Goal: Task Accomplishment & Management: Manage account settings

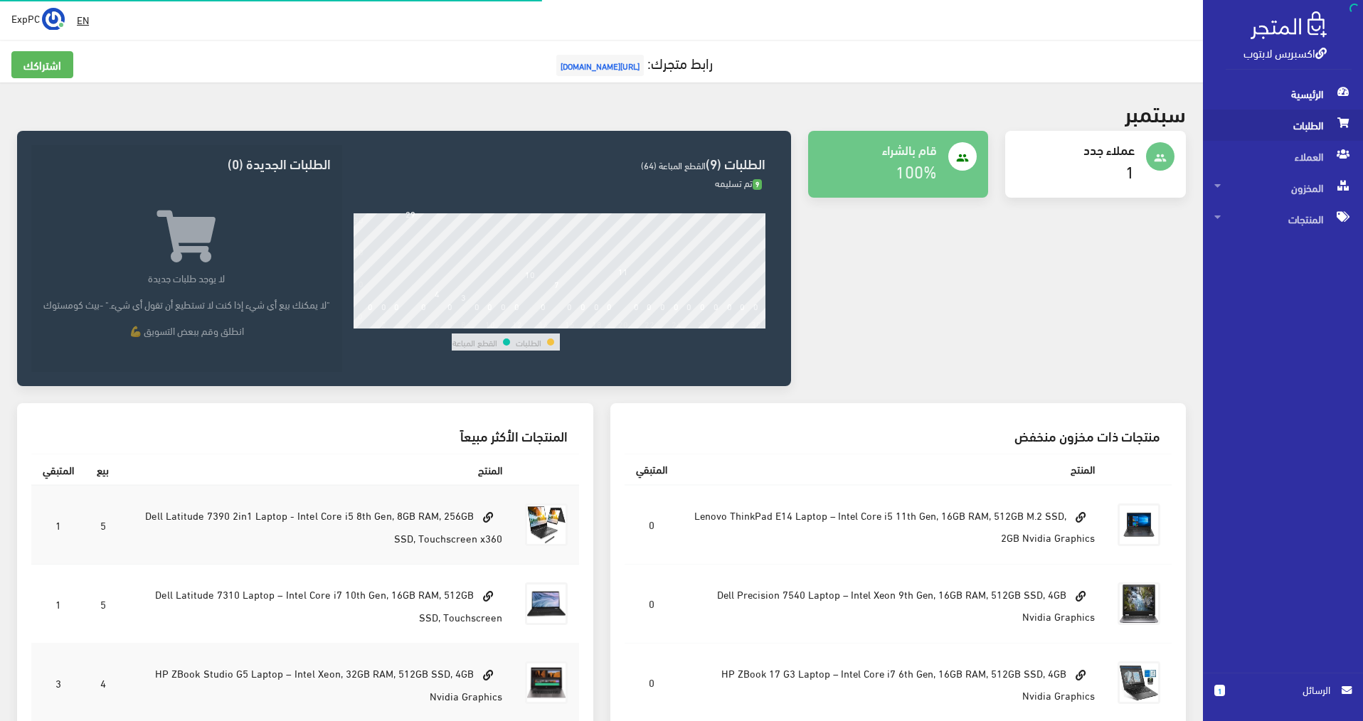
click at [1319, 129] on span "الطلبات" at bounding box center [1282, 125] width 137 height 31
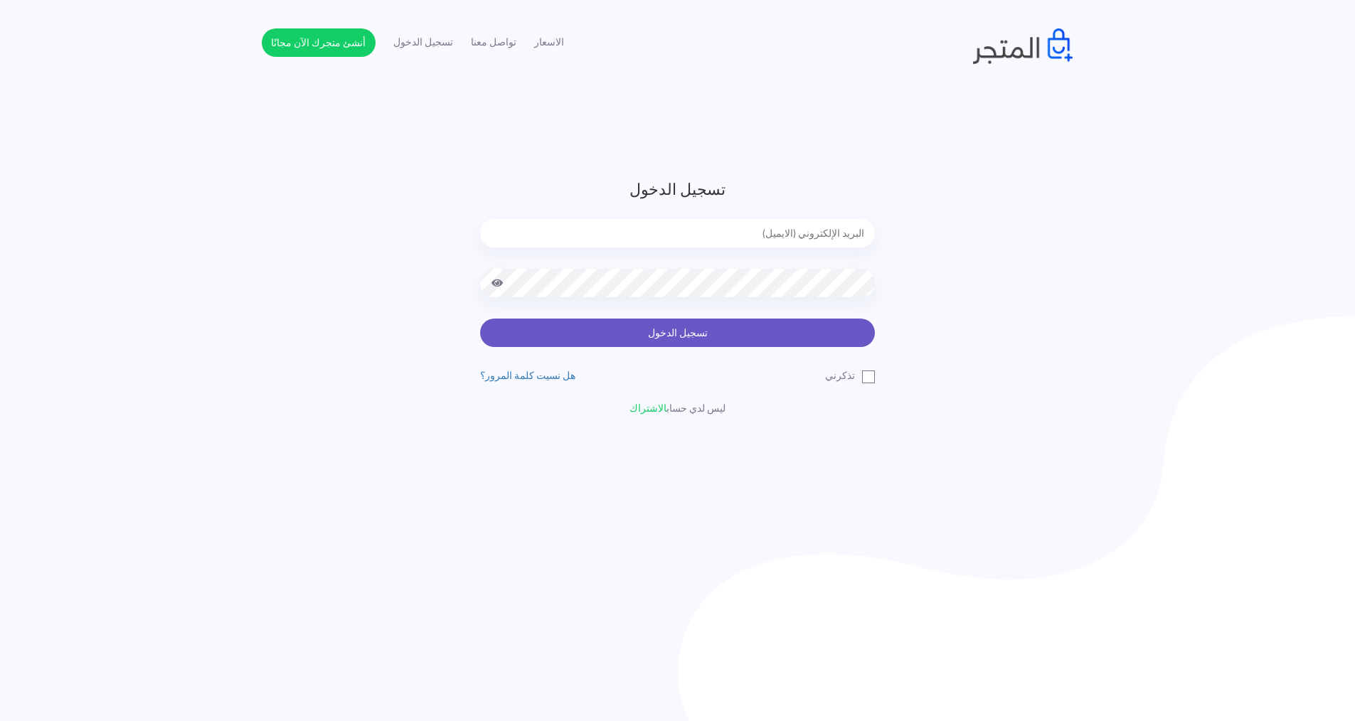
type input "[EMAIL_ADDRESS][DOMAIN_NAME]"
click at [664, 334] on button "تسجيل الدخول" at bounding box center [677, 333] width 395 height 28
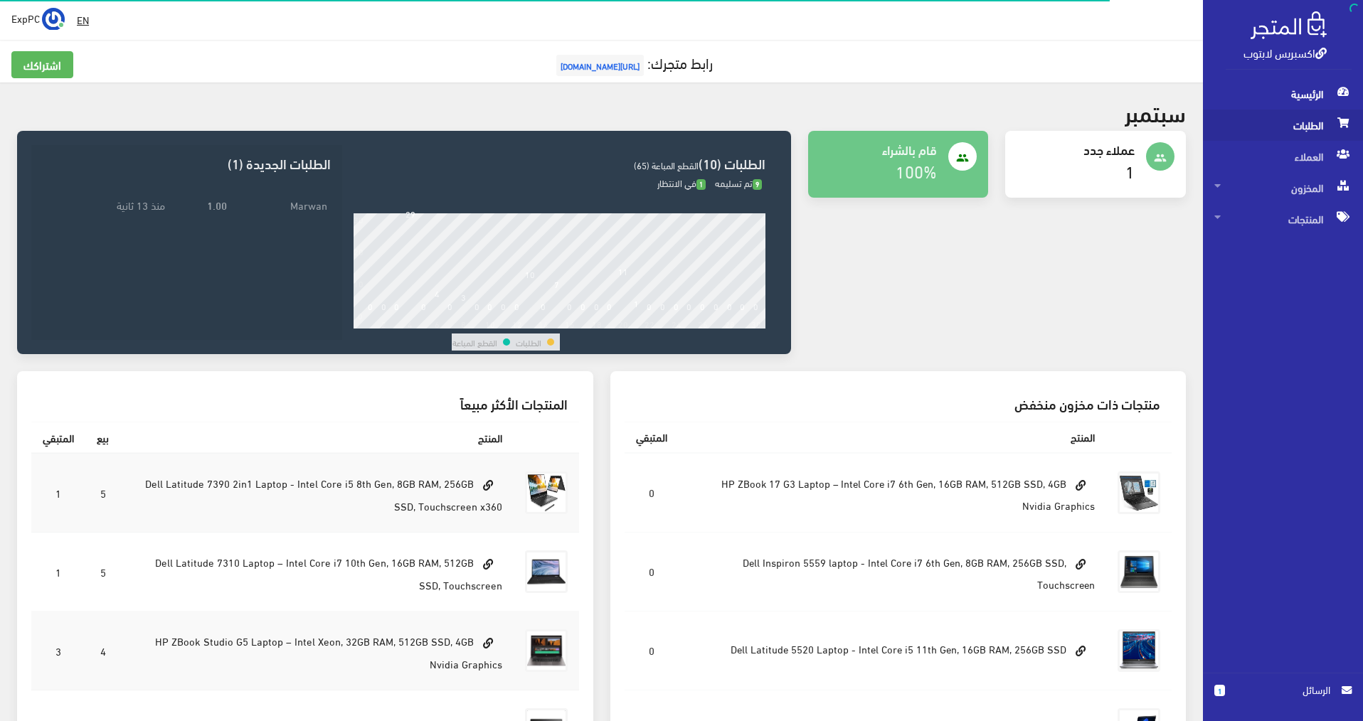
click at [1283, 124] on span "الطلبات" at bounding box center [1282, 125] width 137 height 31
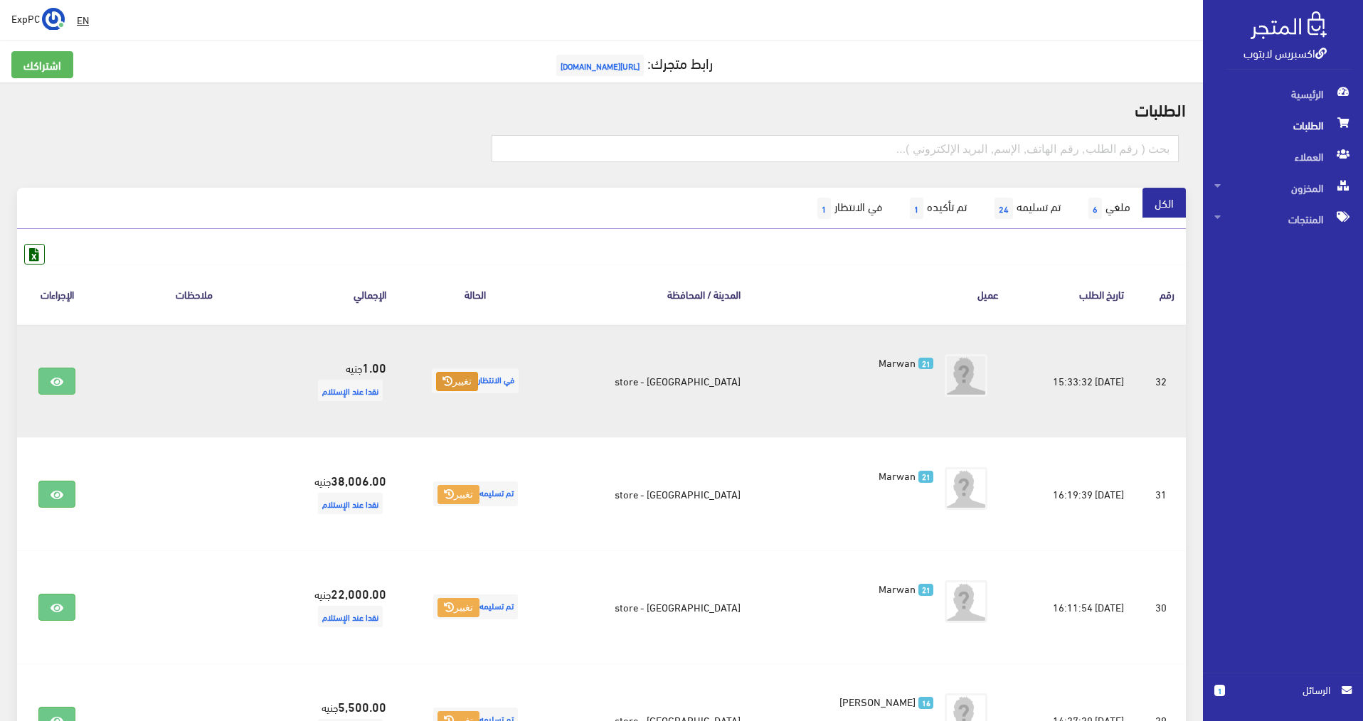
click at [463, 384] on button "تغيير" at bounding box center [457, 382] width 42 height 20
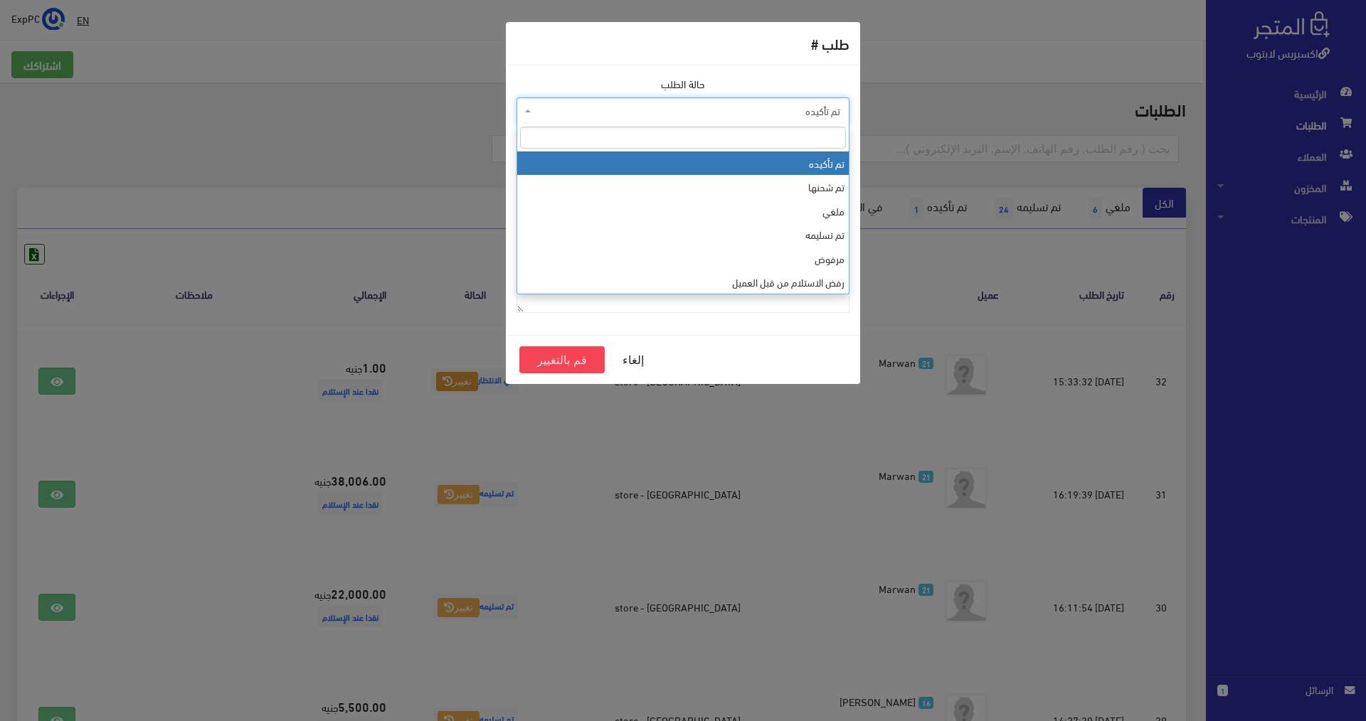
click at [769, 114] on span "تم تأكيده" at bounding box center [687, 111] width 306 height 14
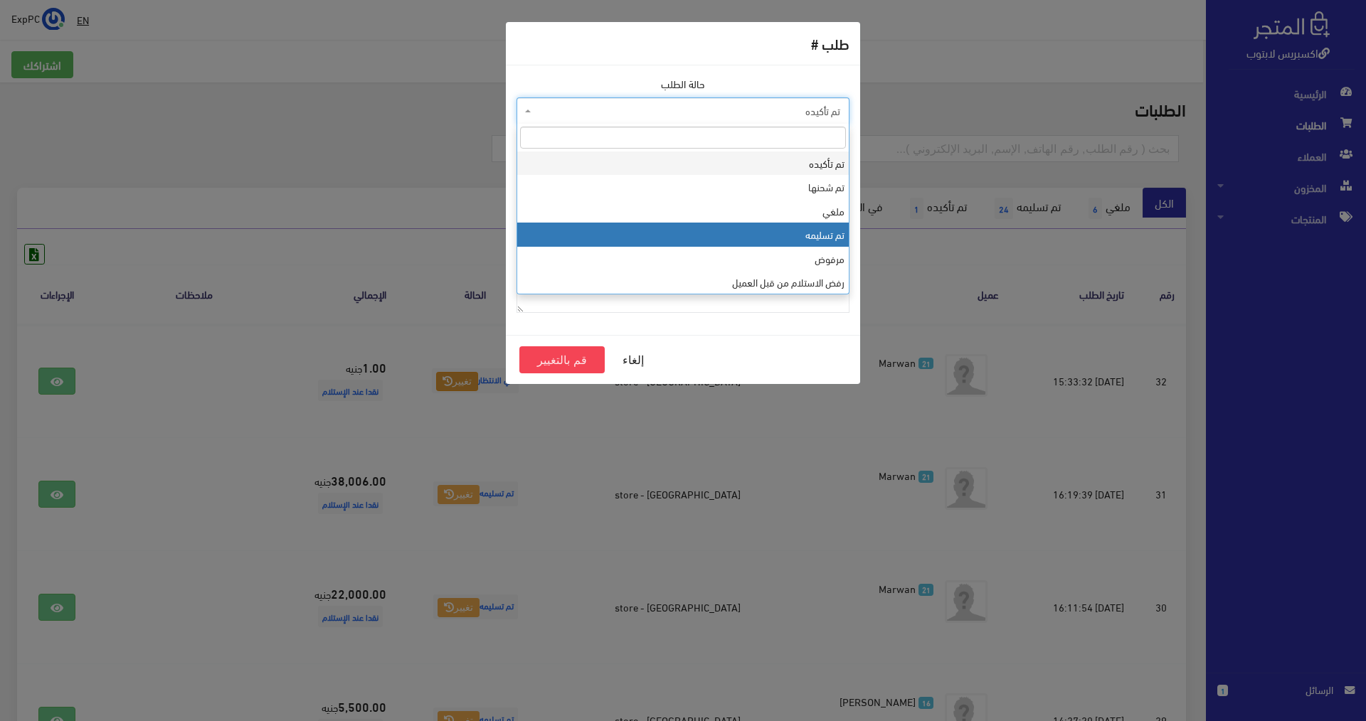
select select "4"
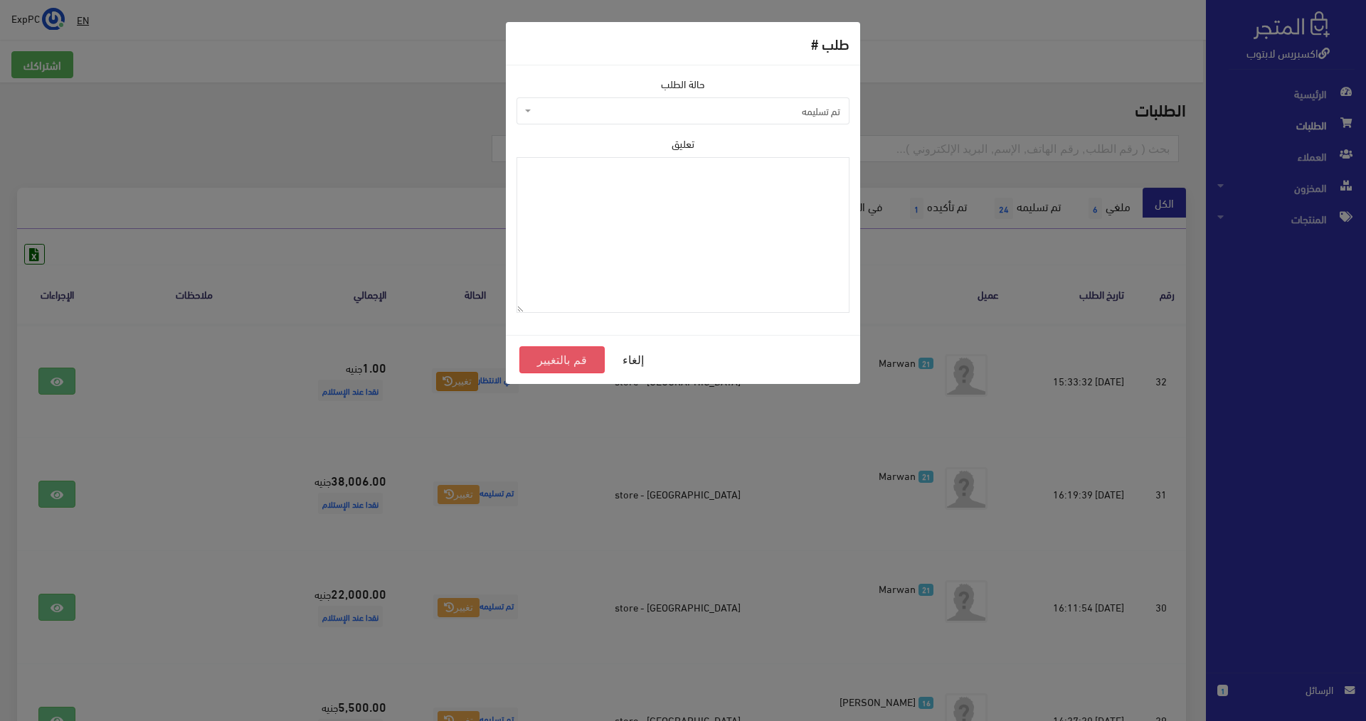
click at [554, 366] on button "قم بالتغيير" at bounding box center [561, 359] width 85 height 27
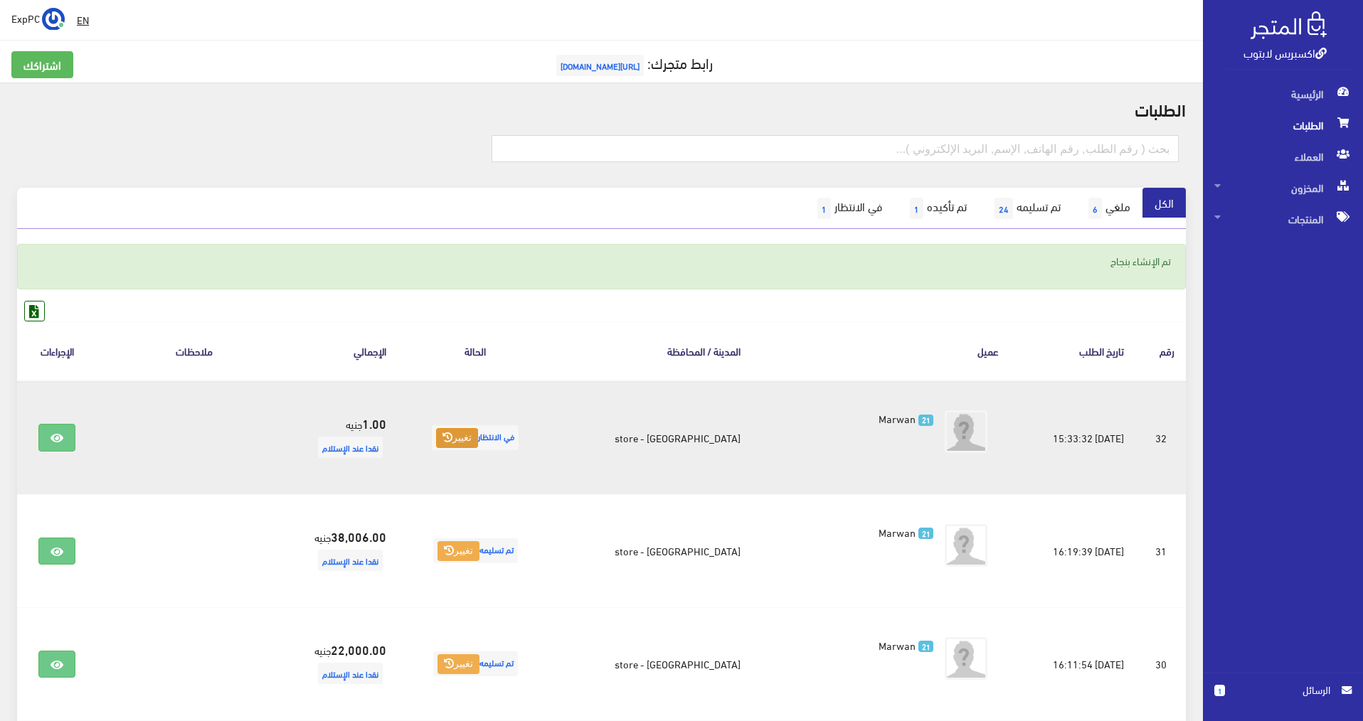
click at [452, 434] on icon at bounding box center [447, 437] width 10 height 10
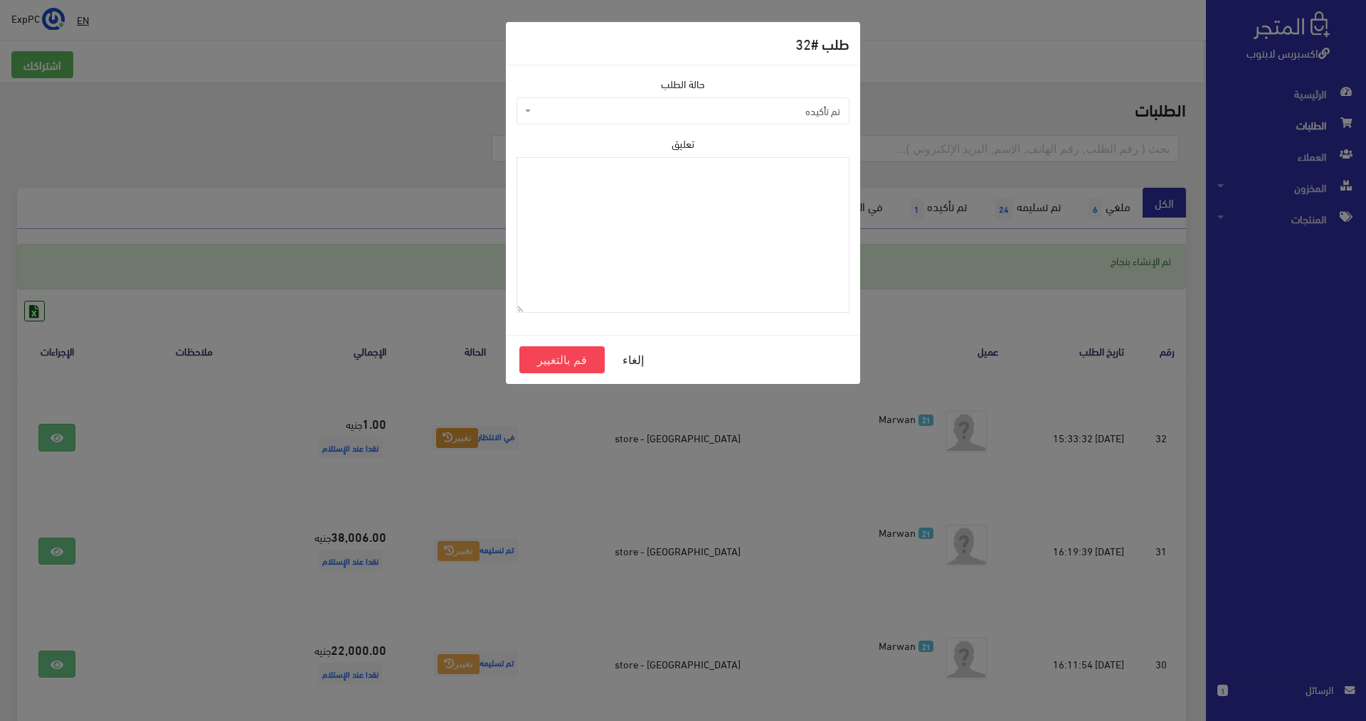
click at [776, 112] on span "تم تأكيده" at bounding box center [687, 111] width 306 height 14
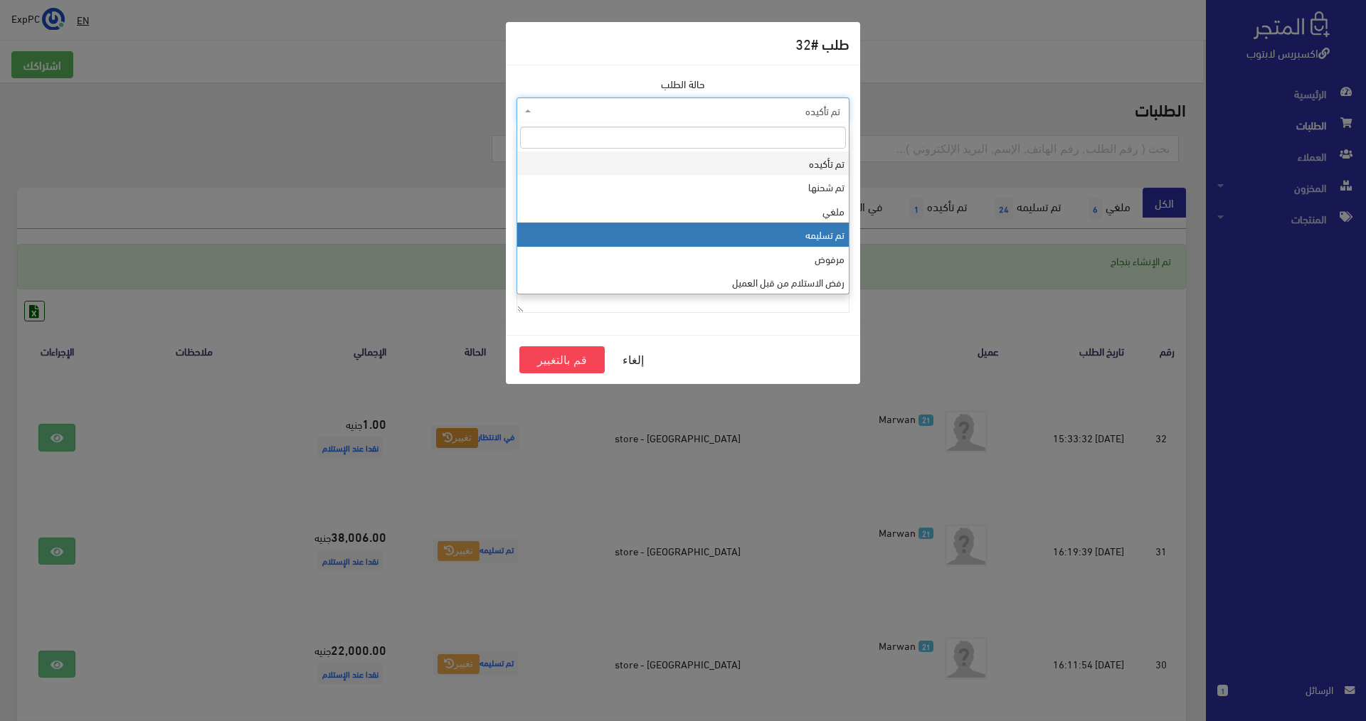
select select "4"
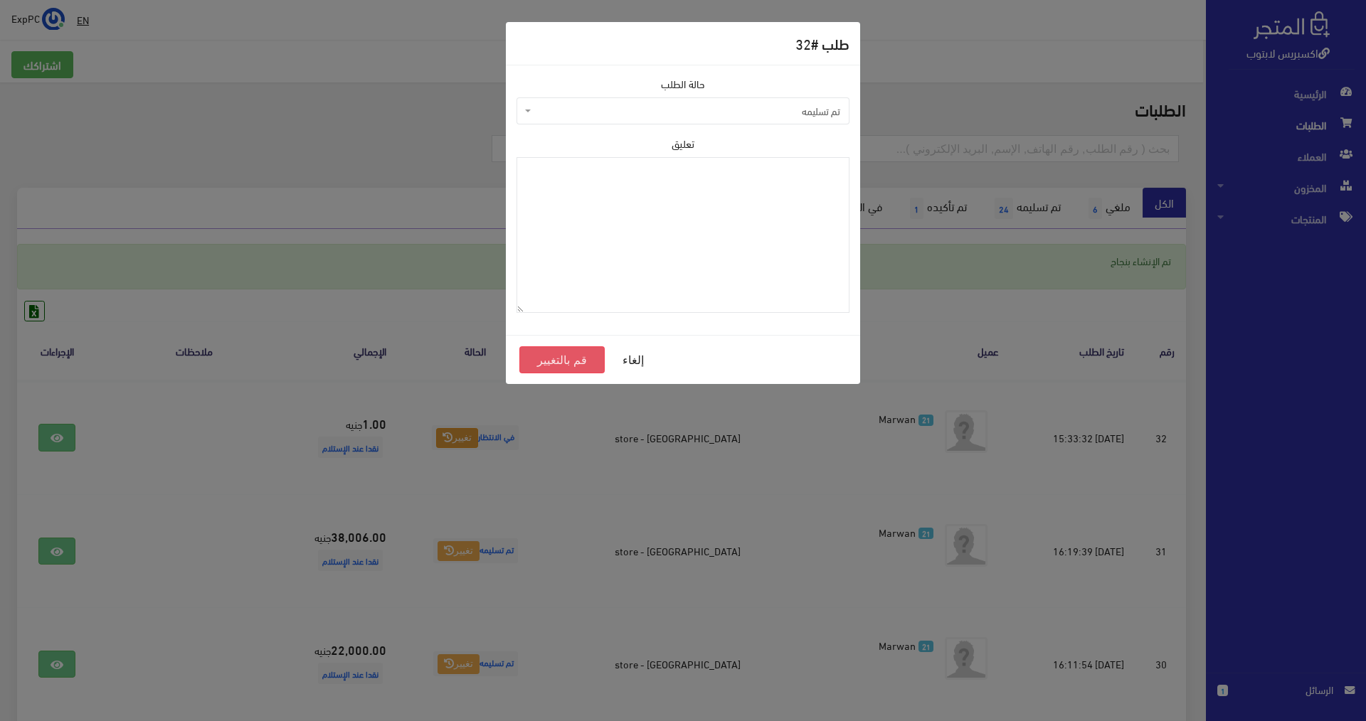
click at [553, 369] on button "قم بالتغيير" at bounding box center [561, 359] width 85 height 27
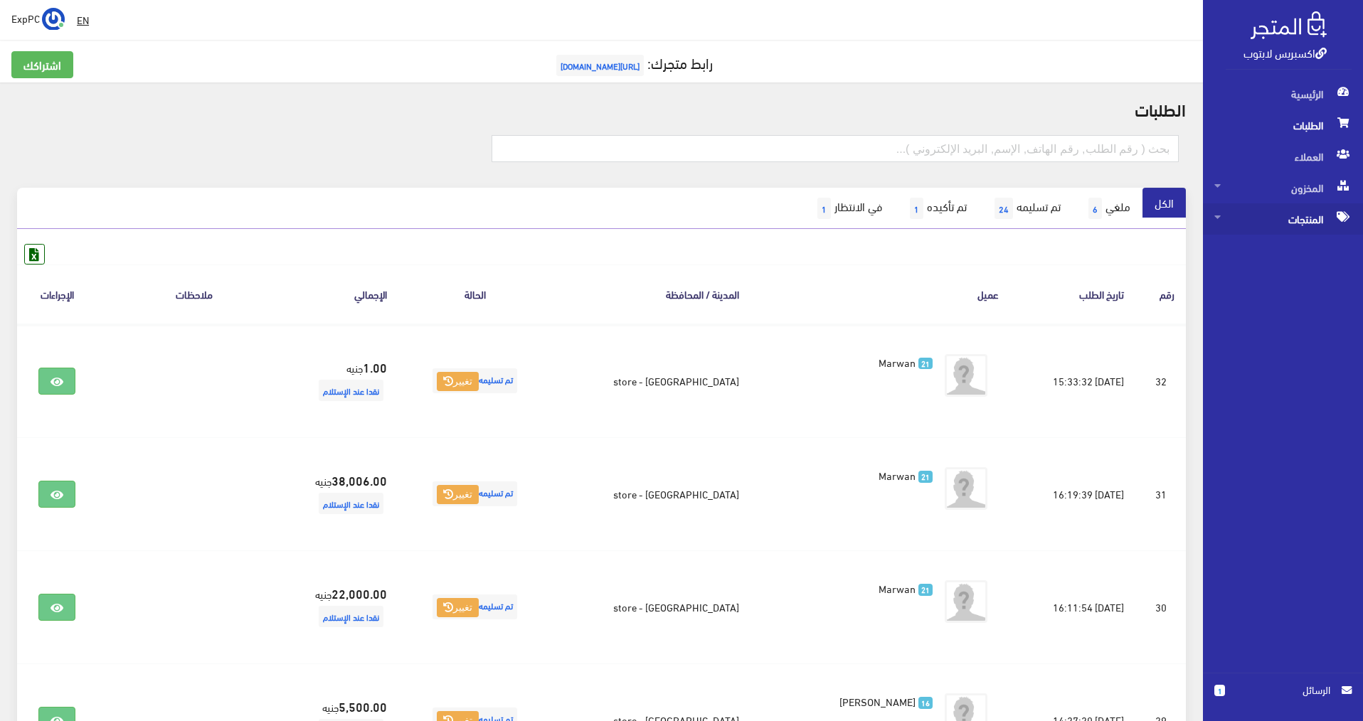
click at [1292, 221] on span "المنتجات" at bounding box center [1282, 218] width 137 height 31
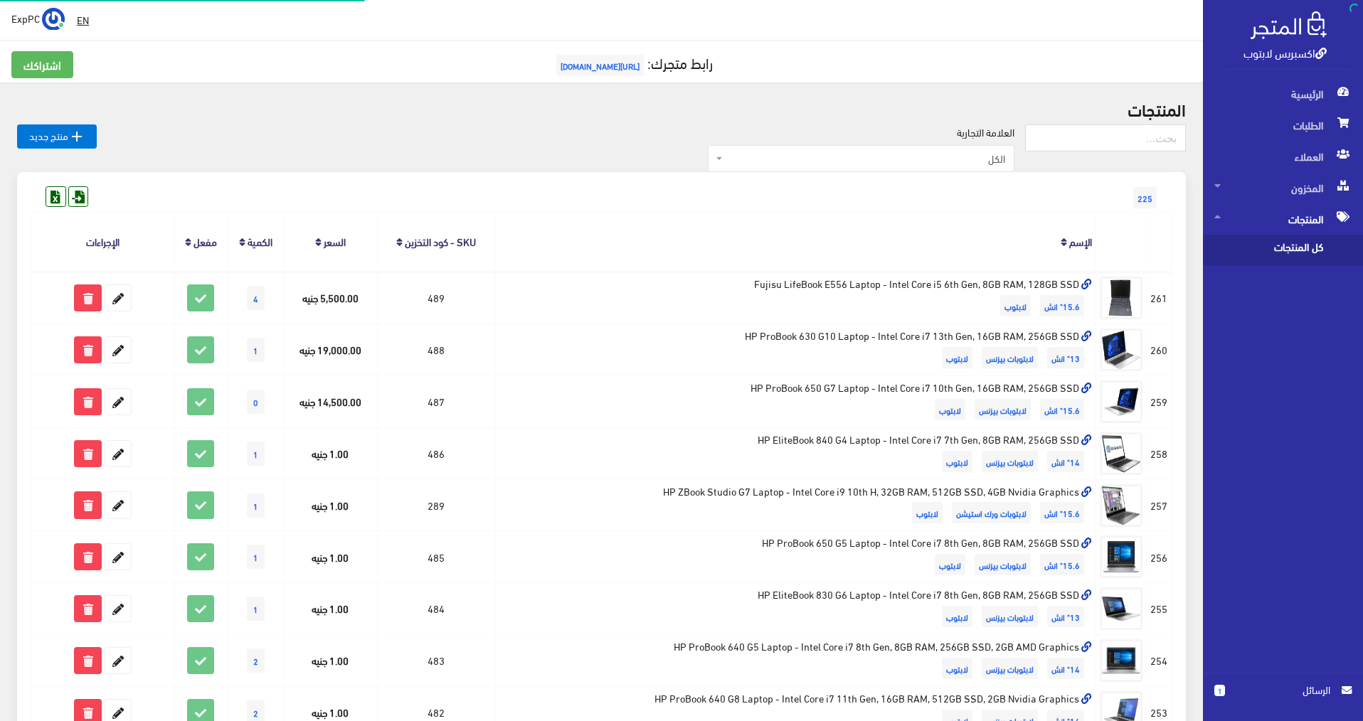
click at [1287, 250] on span "كل المنتجات" at bounding box center [1268, 250] width 108 height 31
